Goal: Transaction & Acquisition: Purchase product/service

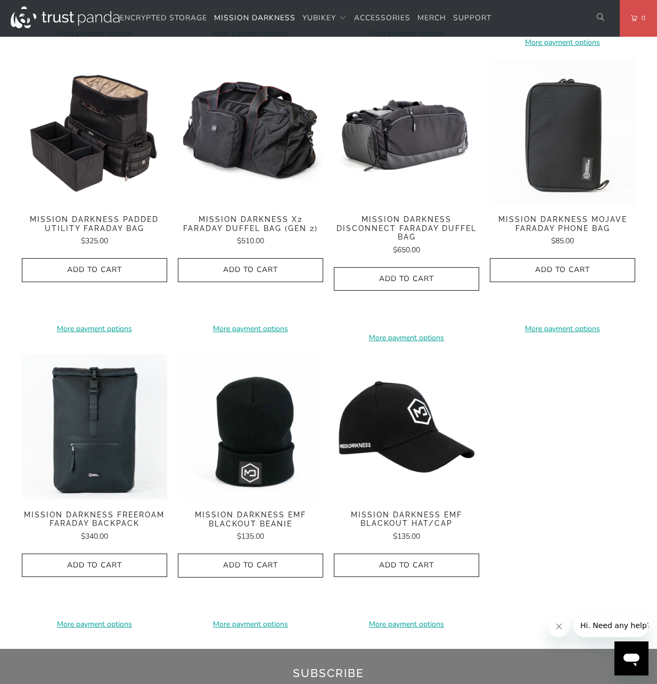
scroll to position [1437, 0]
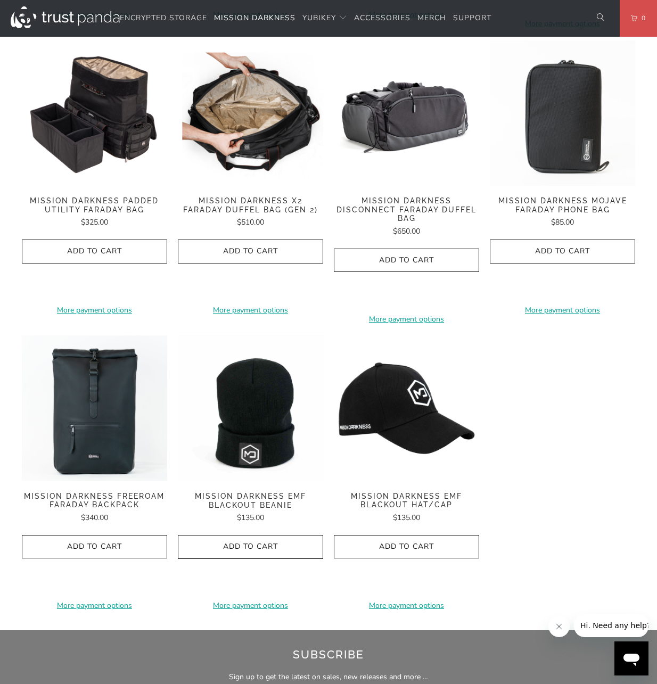
click at [245, 98] on img at bounding box center [250, 112] width 145 height 145
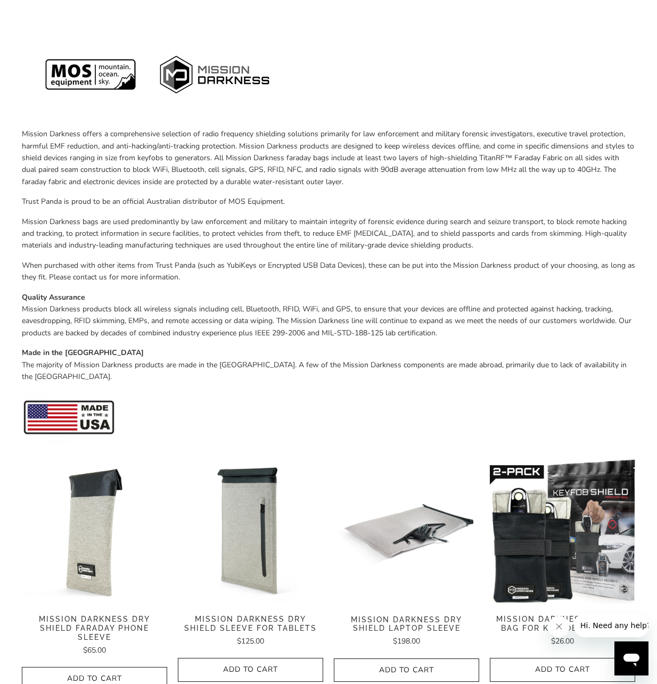
scroll to position [53, 0]
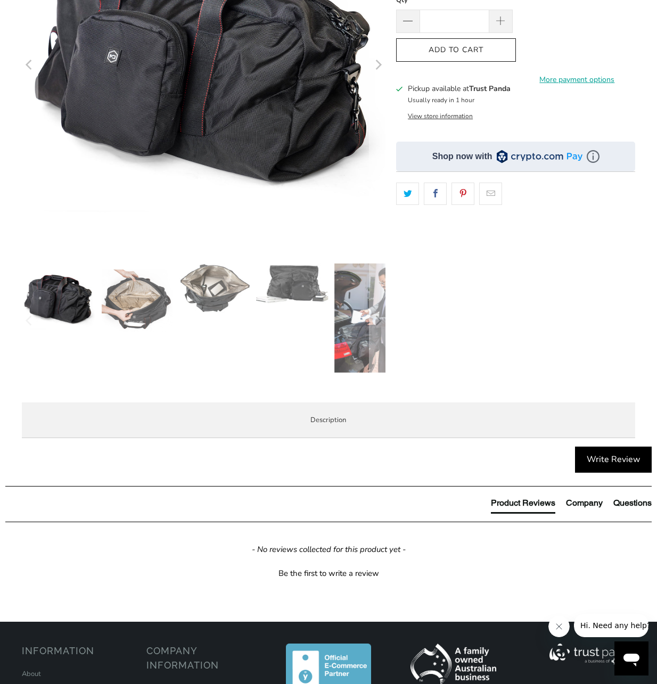
scroll to position [586, 0]
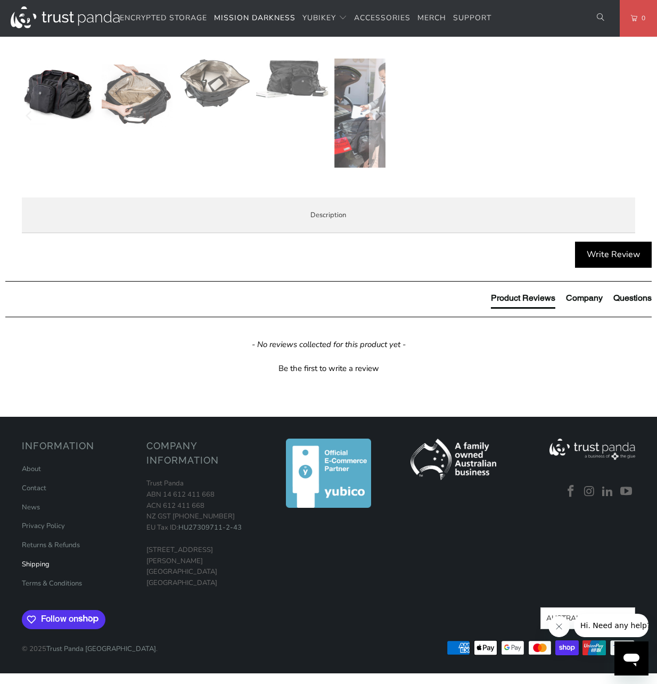
click at [46, 569] on link "Shipping" at bounding box center [36, 564] width 28 height 10
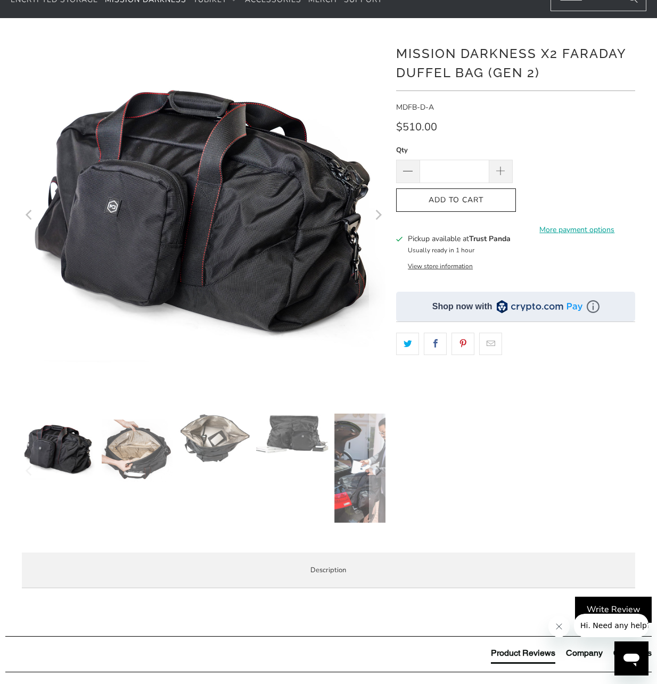
scroll to position [53, 0]
